Goal: Check status: Check status

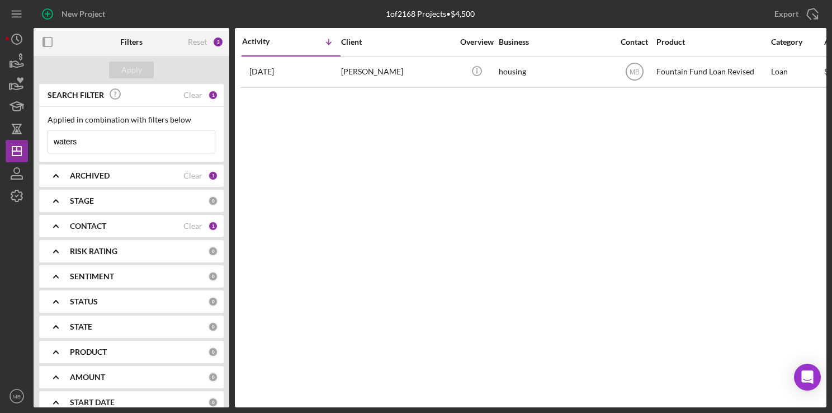
click at [166, 138] on input "waters" at bounding box center [131, 141] width 167 height 22
type input "w"
type input "[PERSON_NAME]"
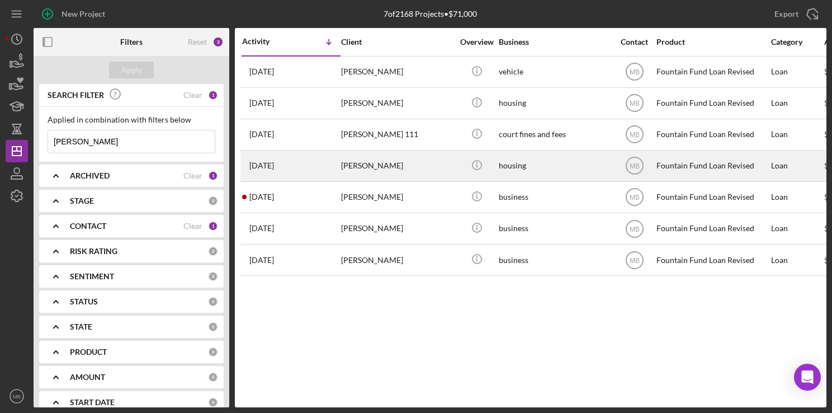
click at [311, 169] on div "10 months ago donald brown" at bounding box center [291, 166] width 98 height 30
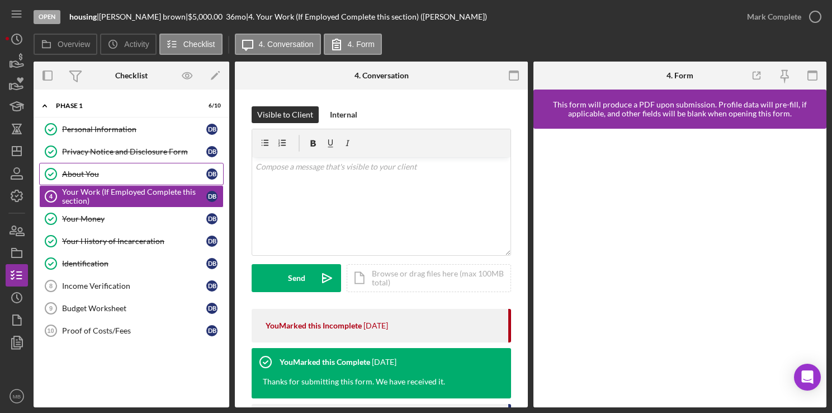
click at [120, 169] on div "About You" at bounding box center [134, 173] width 144 height 9
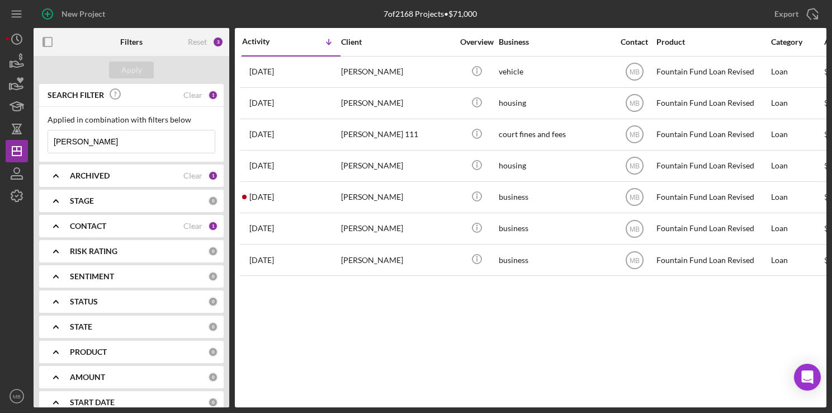
click at [157, 141] on input "[PERSON_NAME]" at bounding box center [131, 141] width 167 height 22
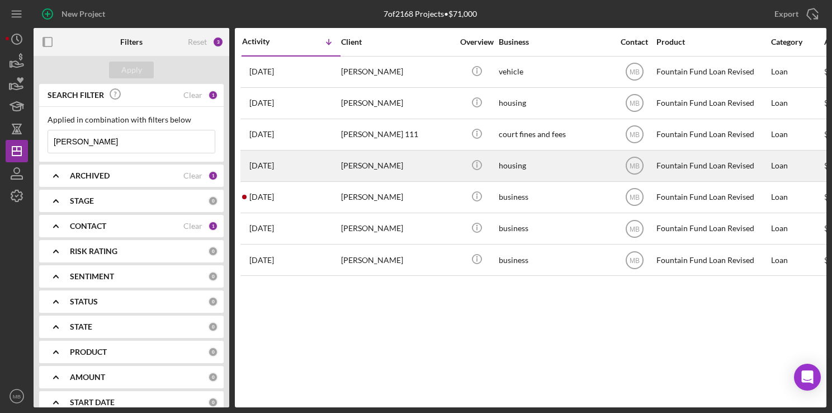
click at [370, 172] on div "[PERSON_NAME]" at bounding box center [397, 166] width 112 height 30
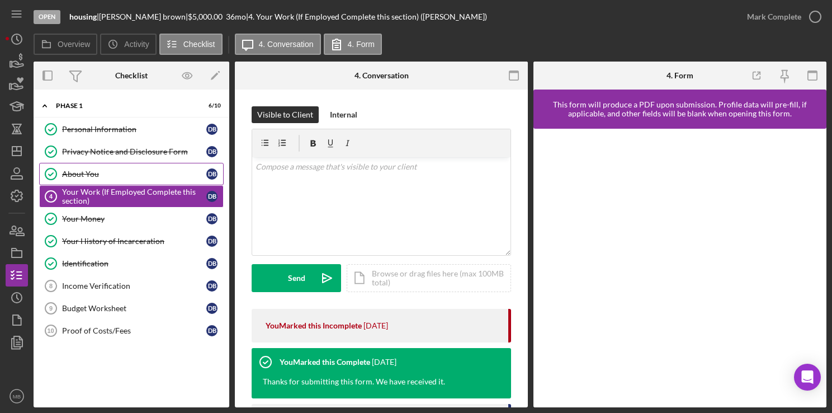
click at [87, 171] on div "About You" at bounding box center [134, 173] width 144 height 9
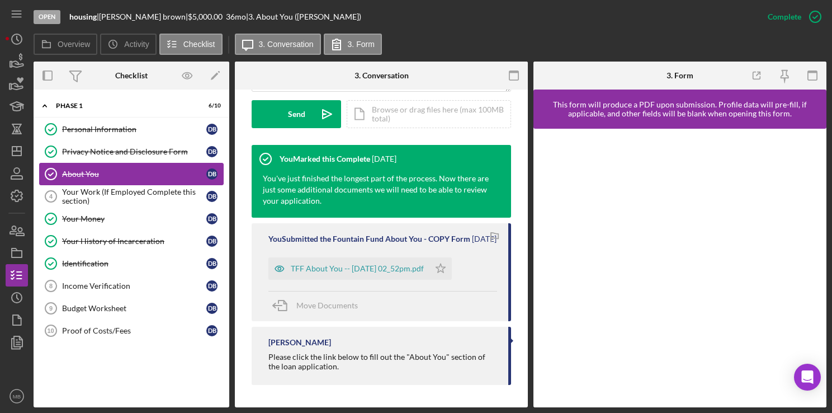
scroll to position [333, 0]
click at [377, 280] on div "TFF About You -- [DATE] 02_52pm.pdf" at bounding box center [348, 268] width 161 height 22
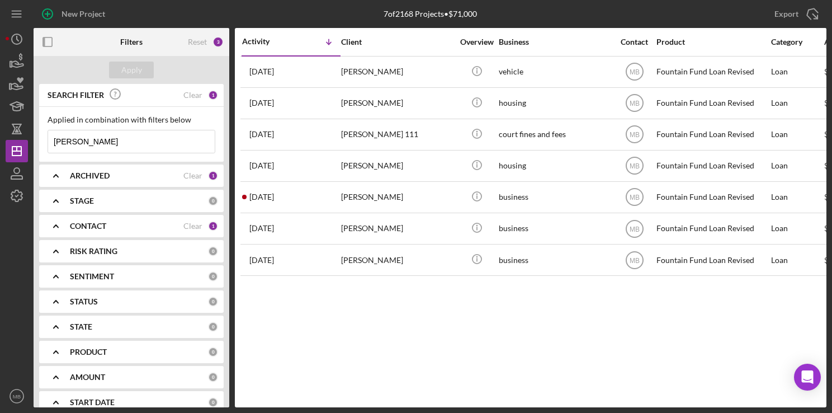
click at [119, 142] on input "[PERSON_NAME]" at bounding box center [131, 141] width 167 height 22
type input "d"
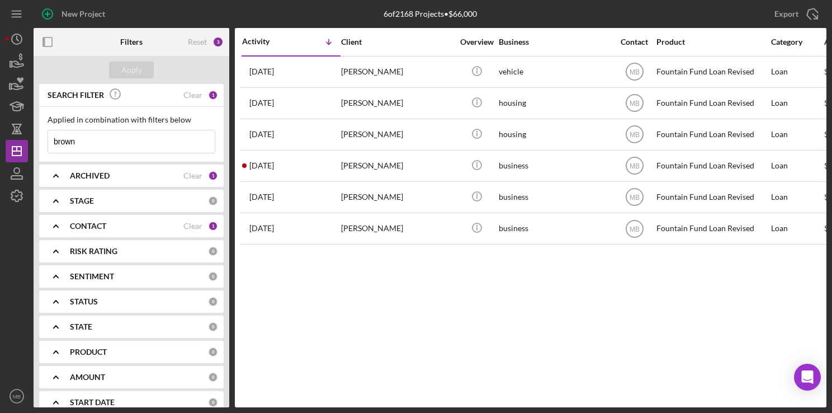
type input "brown"
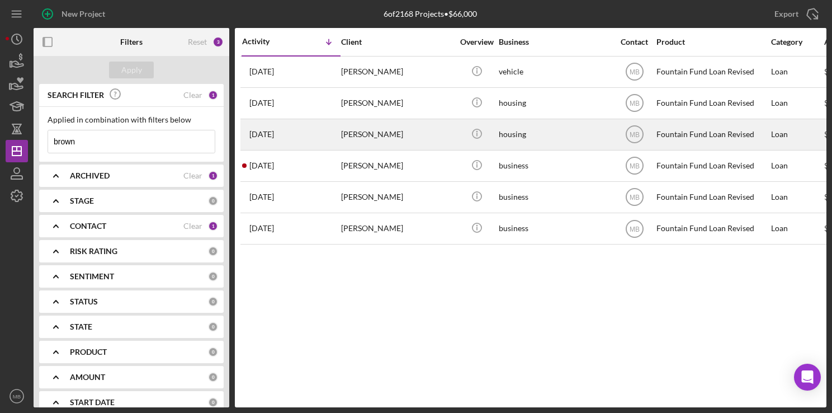
click at [355, 131] on div "[PERSON_NAME]" at bounding box center [397, 135] width 112 height 30
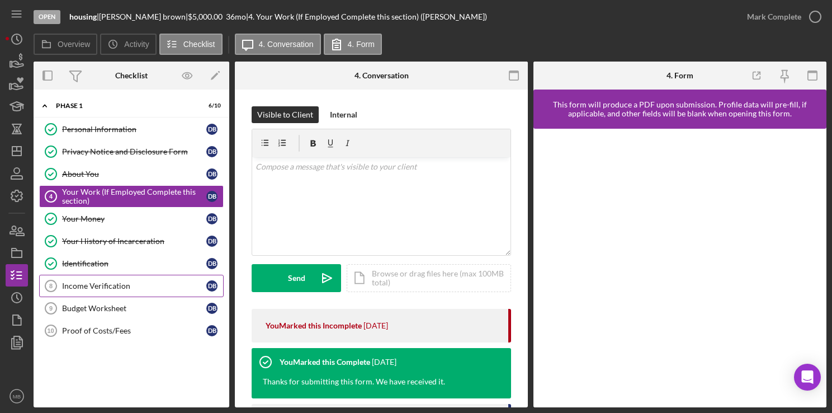
click at [93, 281] on div "Income Verification" at bounding box center [134, 285] width 144 height 9
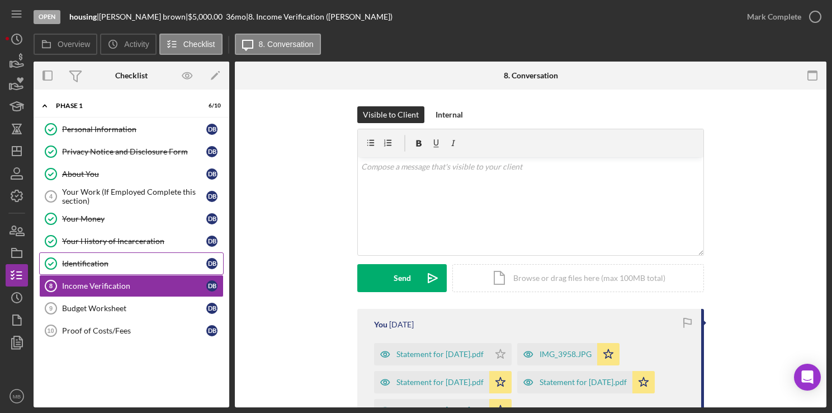
click at [92, 259] on div "Identification" at bounding box center [134, 263] width 144 height 9
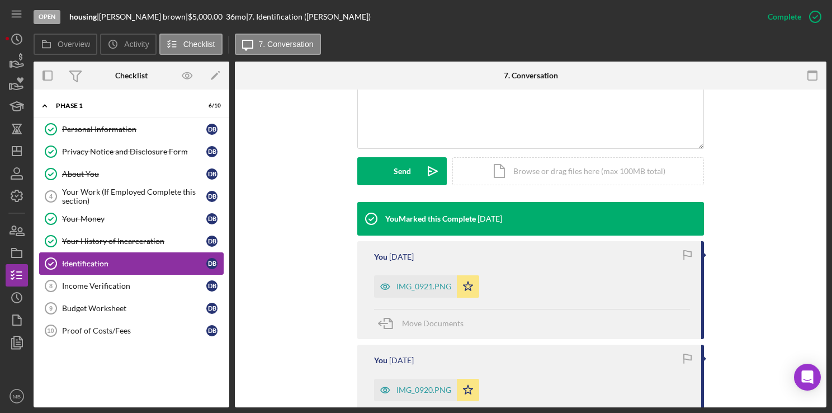
click at [412, 289] on div "IMG_0921.PNG" at bounding box center [424, 286] width 55 height 9
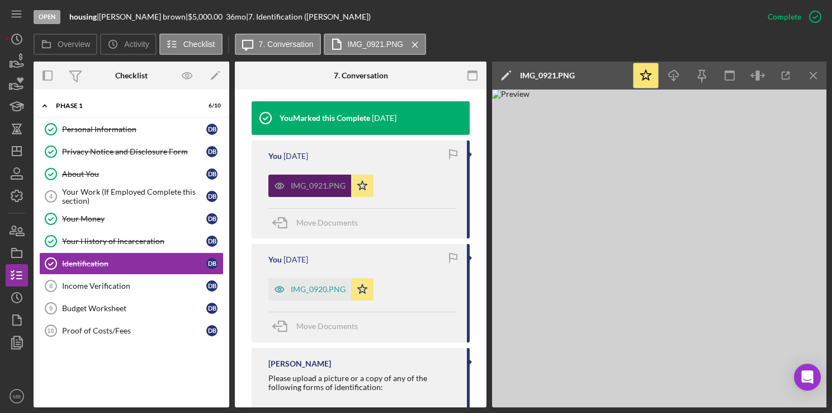
scroll to position [378, 0]
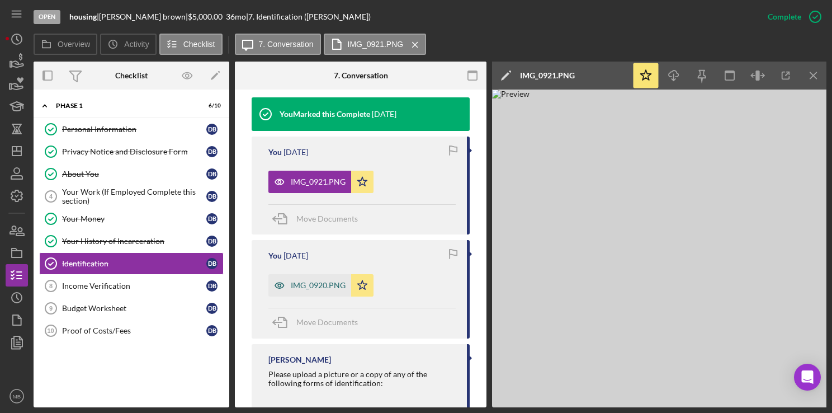
click at [313, 284] on div "IMG_0920.PNG" at bounding box center [318, 285] width 55 height 9
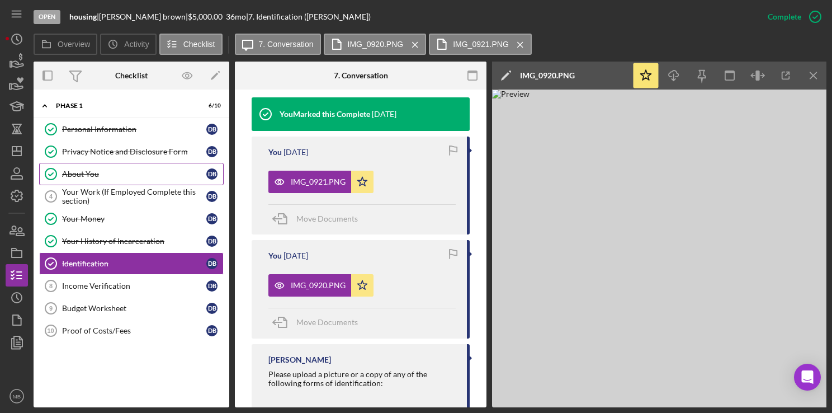
click at [82, 173] on div "About You" at bounding box center [134, 173] width 144 height 9
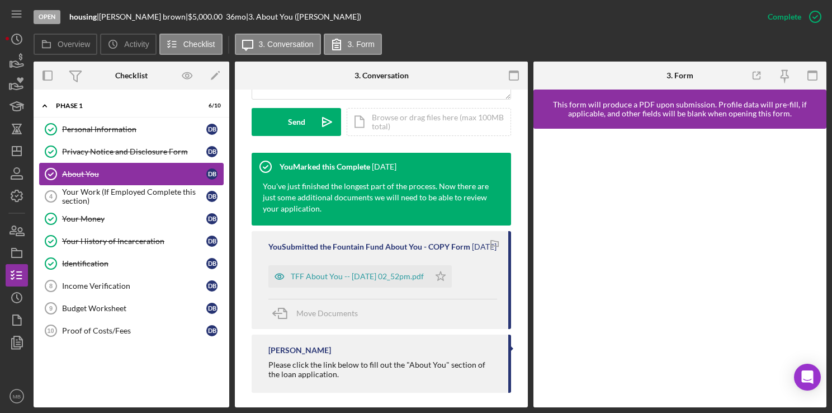
scroll to position [338, 0]
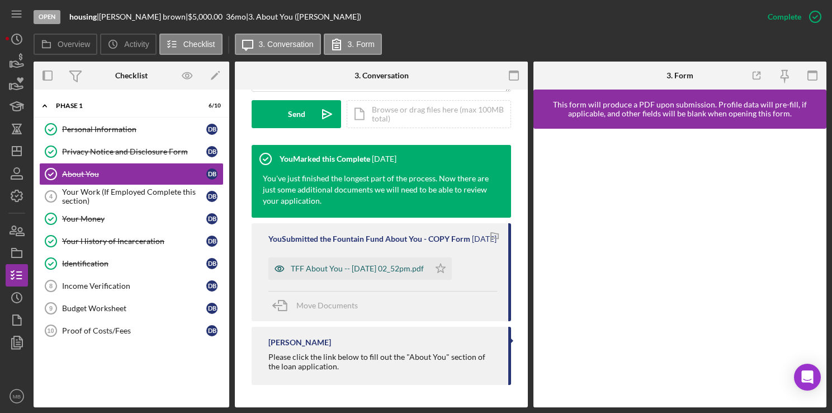
click at [359, 267] on div "TFF About You -- [DATE] 02_52pm.pdf" at bounding box center [357, 268] width 133 height 9
